Goal: Task Accomplishment & Management: Complete application form

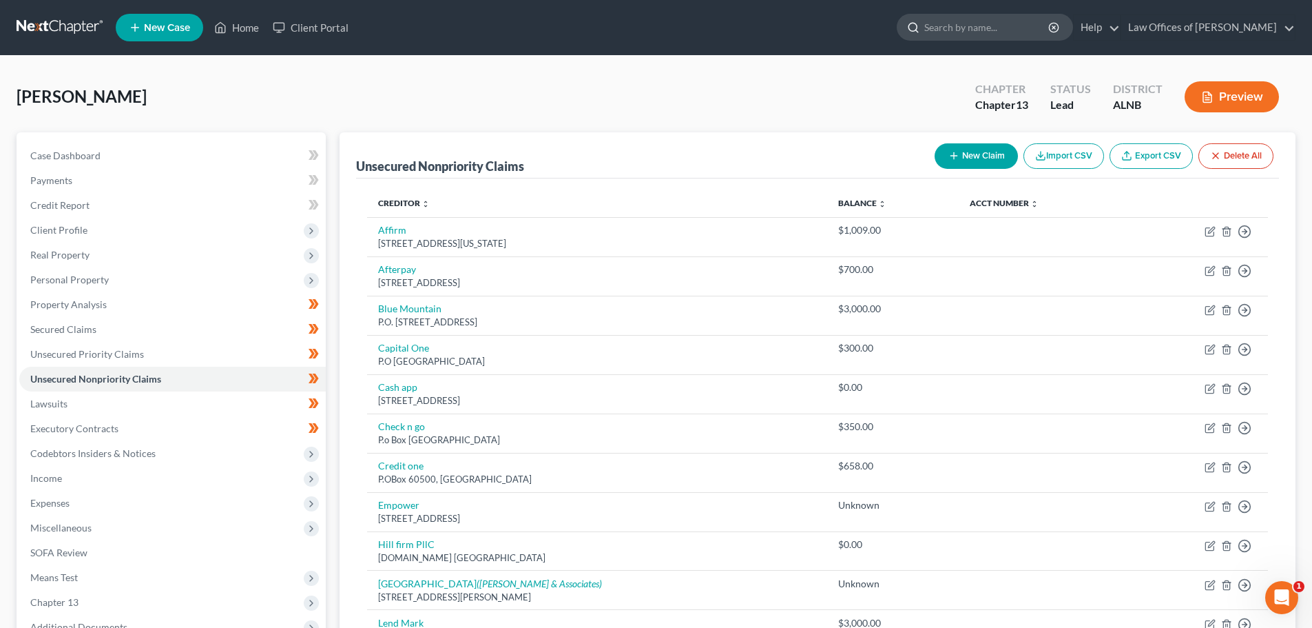
click at [1006, 28] on input "search" at bounding box center [987, 26] width 126 height 25
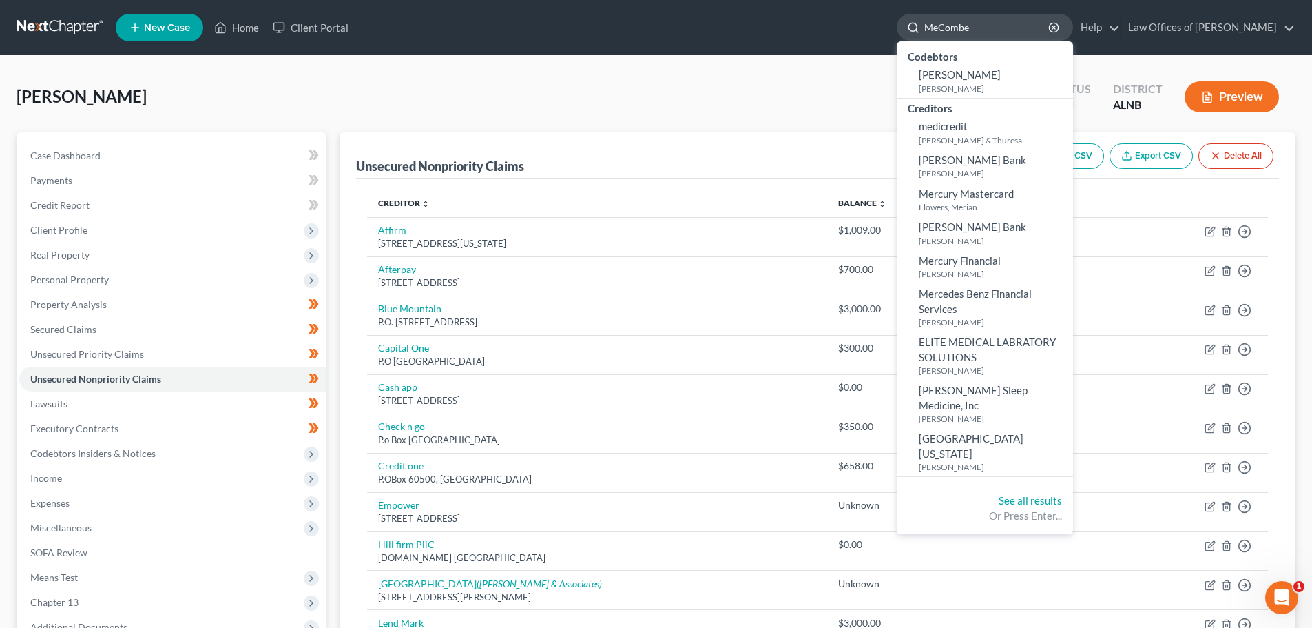
type input "[PERSON_NAME]"
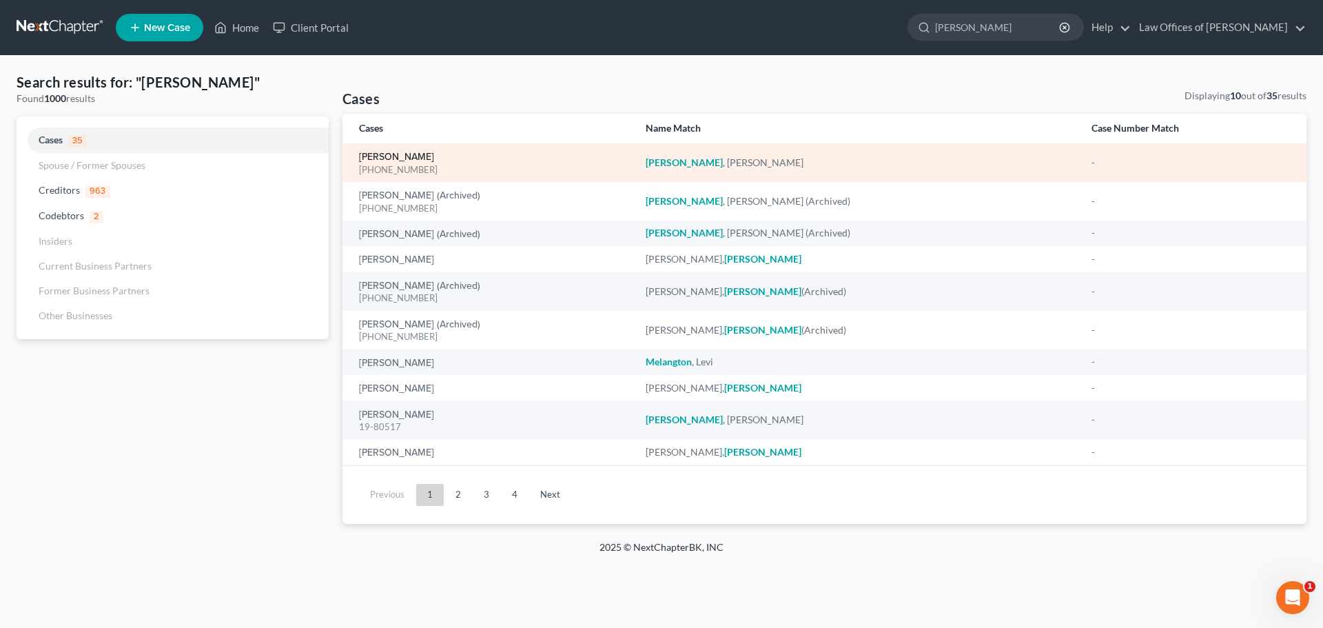
click at [410, 158] on link "[PERSON_NAME]" at bounding box center [396, 157] width 75 height 10
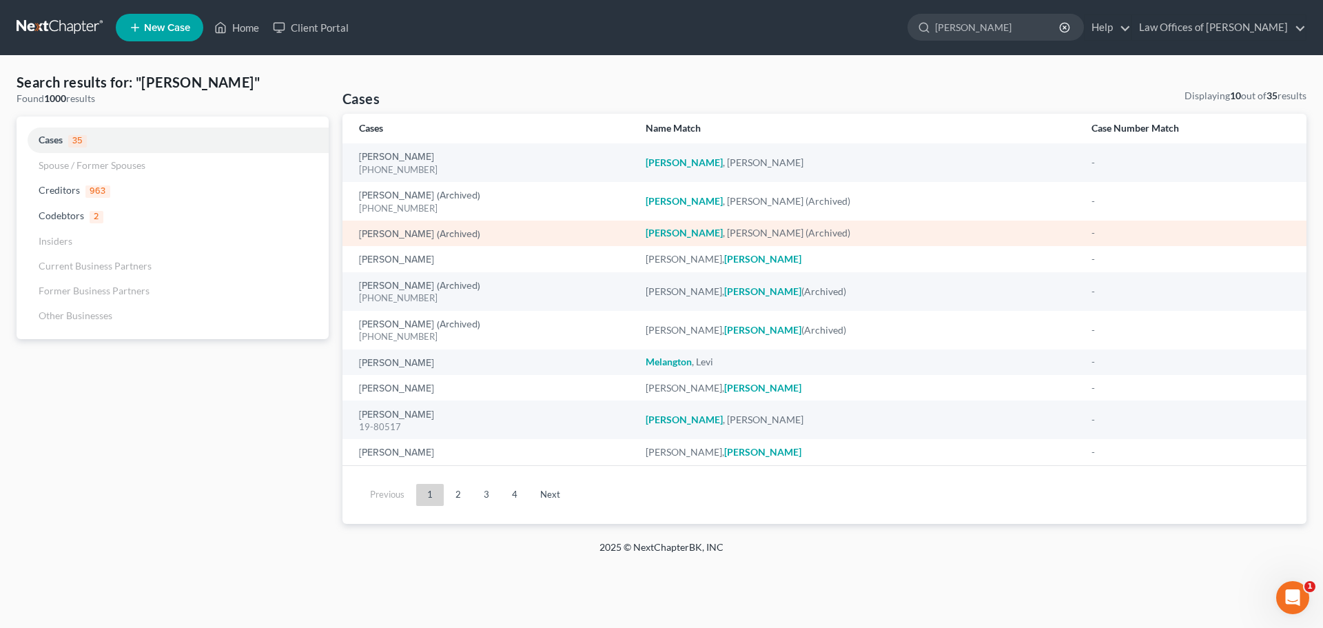
select select "1"
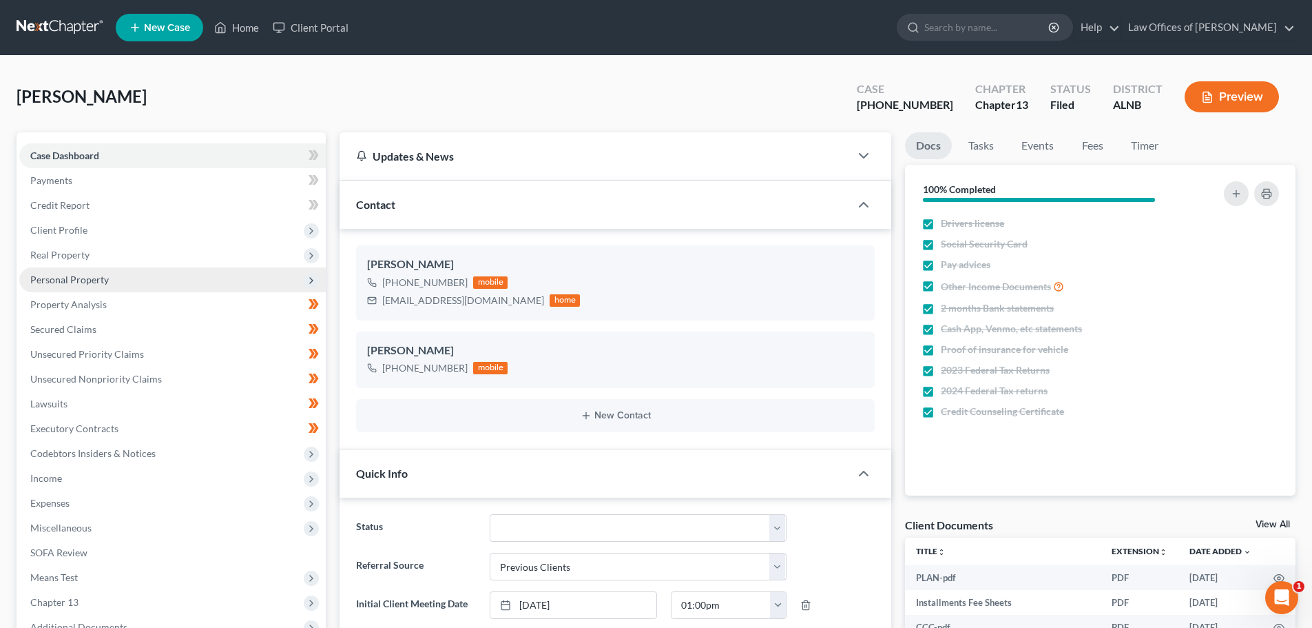
click at [80, 274] on span "Personal Property" at bounding box center [69, 279] width 79 height 12
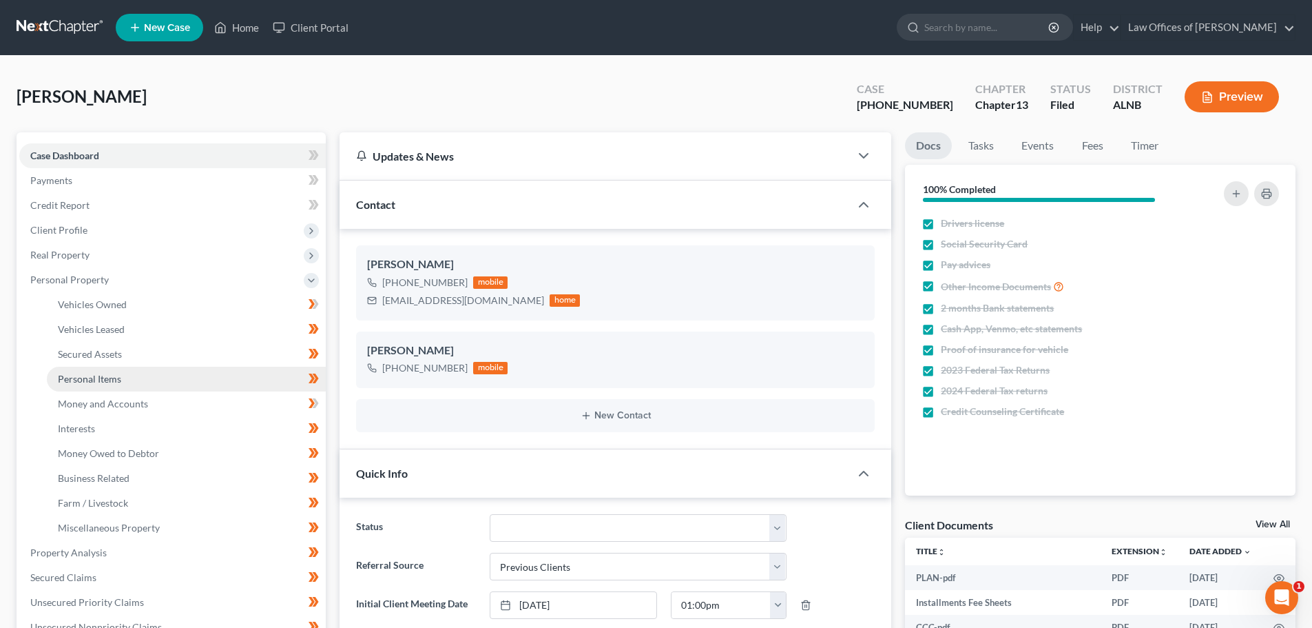
click at [128, 376] on link "Personal Items" at bounding box center [186, 378] width 279 height 25
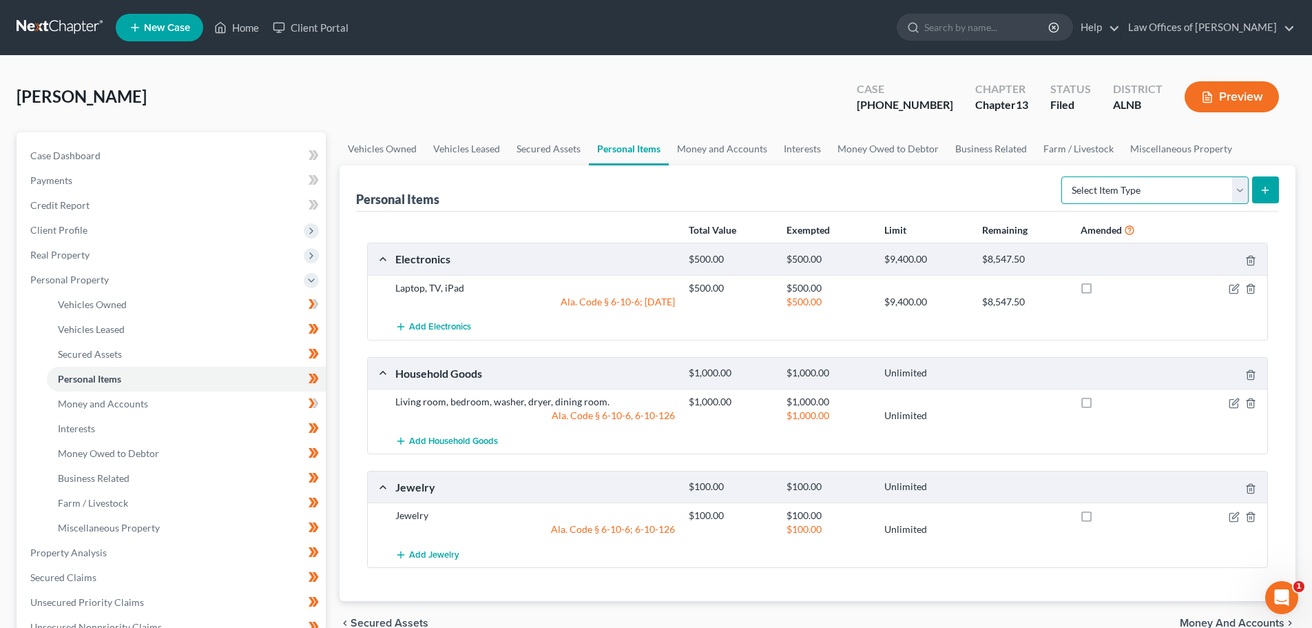
click at [1241, 193] on select "Select Item Type Clothing (A/B: 11) Collectibles Of Value (A/B: 8) Electronics …" at bounding box center [1155, 190] width 187 height 28
select select "clothing"
click at [1064, 176] on select "Select Item Type Clothing (A/B: 11) Collectibles Of Value (A/B: 8) Electronics …" at bounding box center [1155, 190] width 187 height 28
click at [1267, 185] on icon "submit" at bounding box center [1265, 190] width 11 height 11
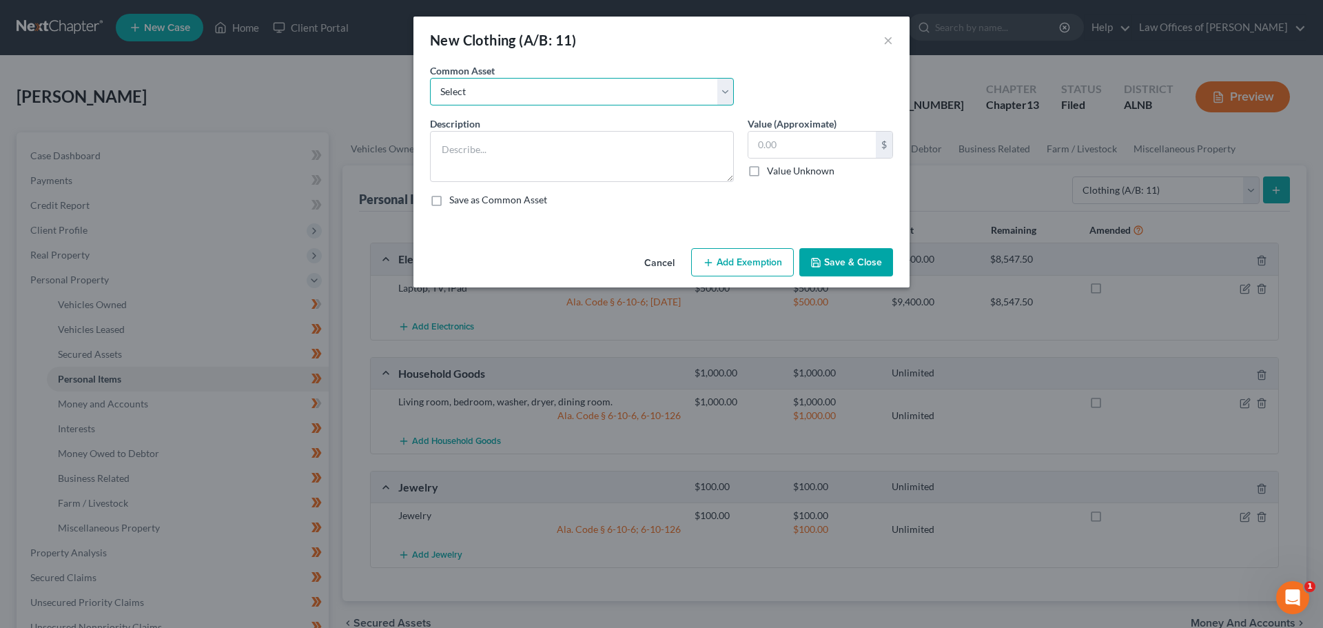
click at [723, 87] on select "Select Clothing and personal" at bounding box center [582, 92] width 304 height 28
select select "0"
click at [430, 78] on select "Select Clothing and personal" at bounding box center [582, 92] width 304 height 28
type textarea "Clothing and personal"
click at [761, 141] on input "300.00" at bounding box center [811, 145] width 127 height 26
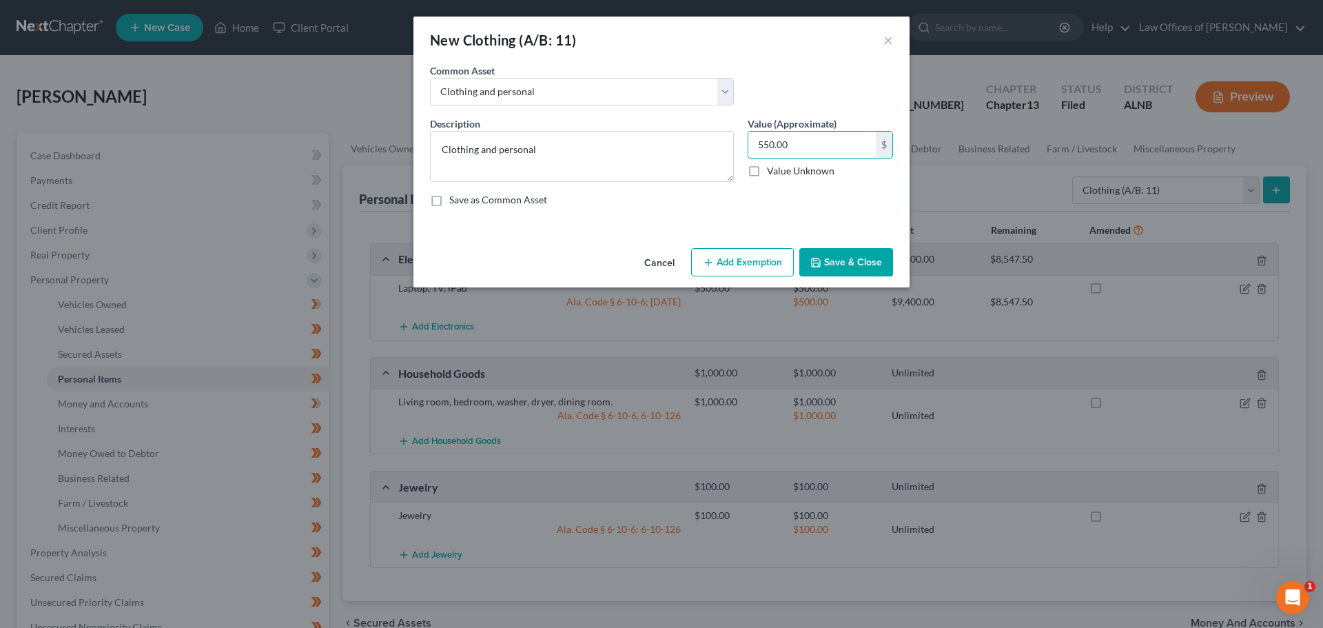
type input "550.00"
click at [840, 261] on button "Save & Close" at bounding box center [846, 262] width 94 height 29
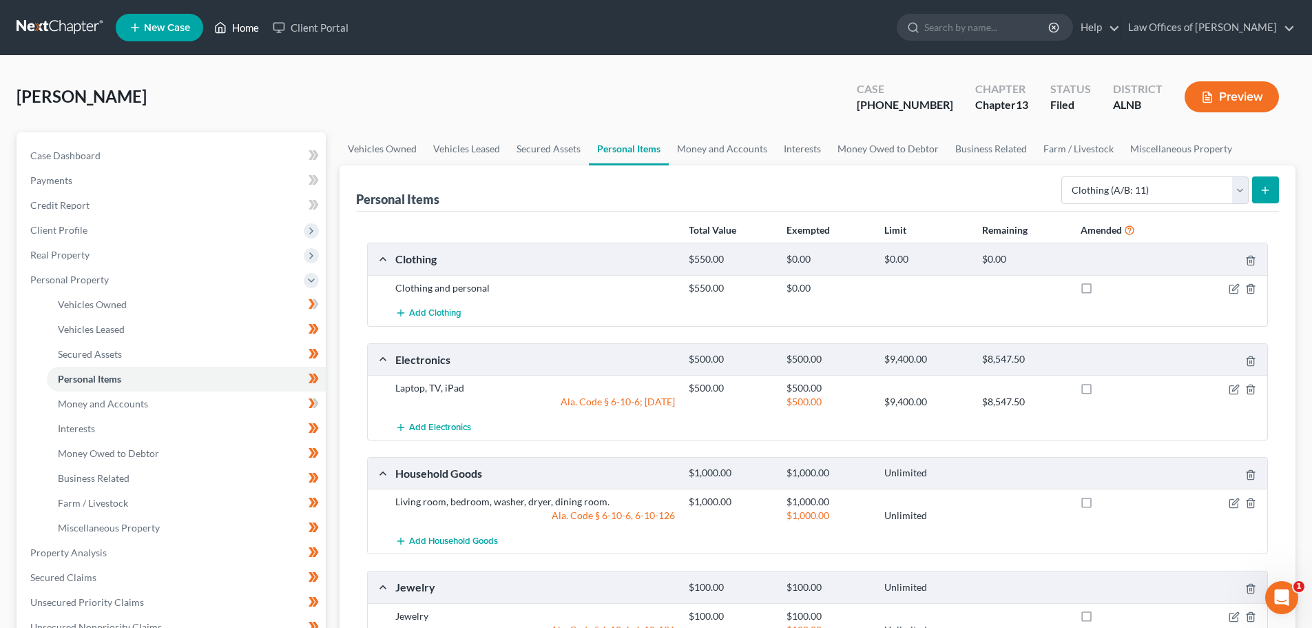
click at [245, 27] on link "Home" at bounding box center [236, 27] width 59 height 25
